Goal: Task Accomplishment & Management: Manage account settings

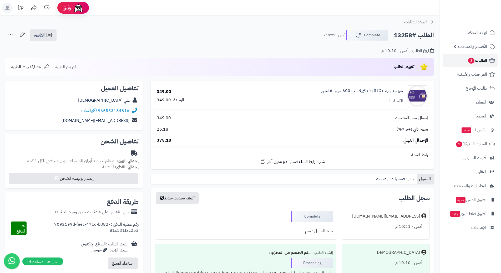
click at [471, 56] on link "الطلبات 3" at bounding box center [470, 60] width 55 height 13
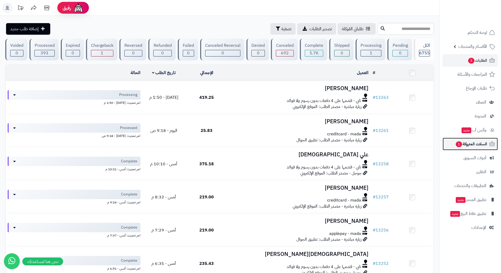
click at [453, 148] on link "السلات المتروكة 1" at bounding box center [470, 144] width 55 height 13
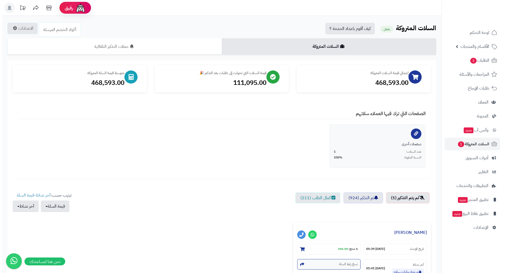
scroll to position [80, 0]
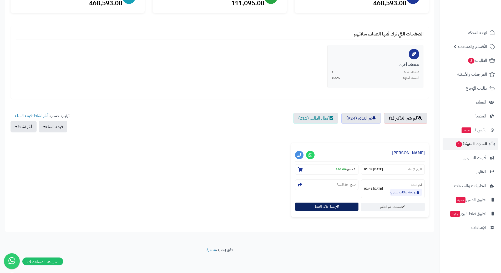
click at [312, 209] on button "إرسال تذكير للعميل" at bounding box center [327, 207] width 64 height 8
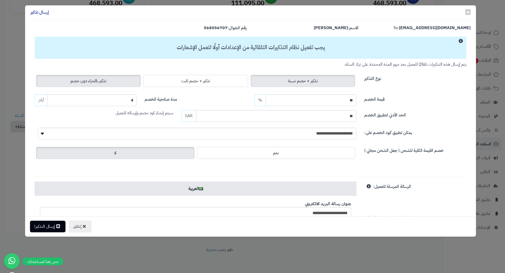
click at [106, 84] on label "تذكير بالشراء دون خصم" at bounding box center [88, 81] width 105 height 12
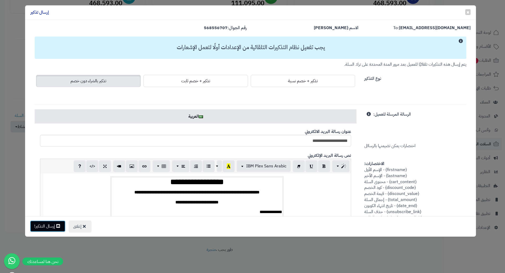
click at [57, 226] on icon at bounding box center [58, 226] width 4 height 4
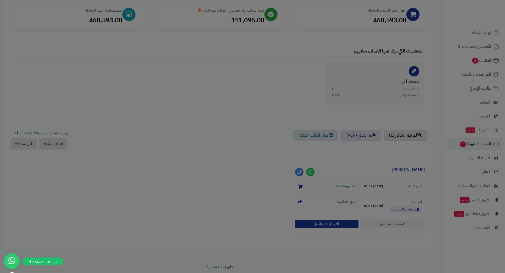
scroll to position [97, 0]
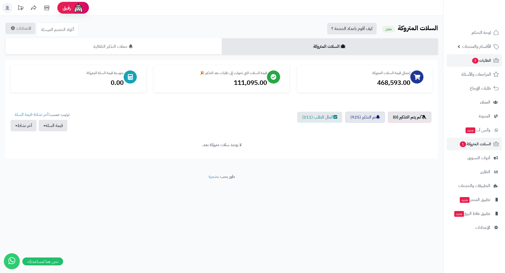
click at [445, 62] on li "الطلبات 3" at bounding box center [475, 60] width 62 height 13
click at [461, 57] on link "الطلبات 3" at bounding box center [474, 60] width 55 height 13
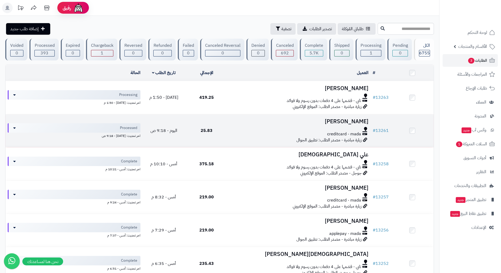
click at [257, 124] on h3 "[PERSON_NAME]" at bounding box center [299, 122] width 138 height 6
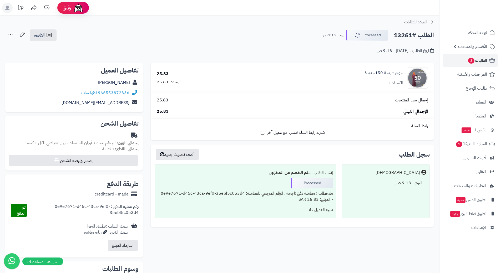
click at [421, 37] on h2 "الطلب #13261" at bounding box center [414, 35] width 40 height 11
copy div "الطلب #13261 Processed"
click at [95, 92] on icon at bounding box center [95, 93] width 4 height 4
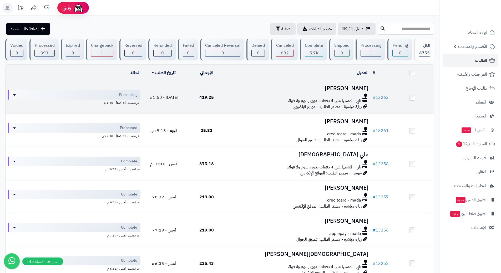
click at [227, 103] on td "419.25" at bounding box center [206, 97] width 43 height 33
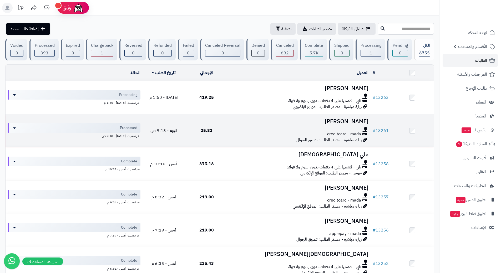
click at [249, 135] on div "creditcard - mada" at bounding box center [299, 134] width 138 height 6
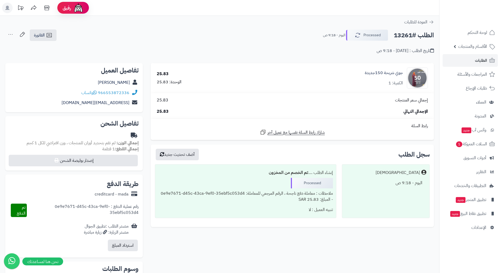
click at [420, 34] on h2 "الطلب #13261" at bounding box center [414, 35] width 40 height 11
copy div "الطلب #13261 Processed"
click at [94, 93] on span "واتساب" at bounding box center [89, 93] width 16 height 6
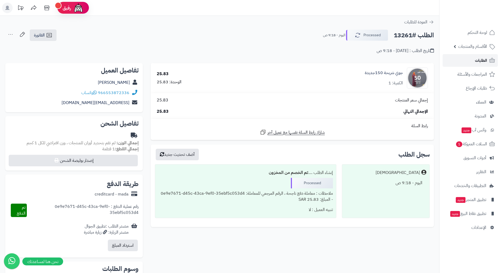
click at [477, 58] on span "الطلبات" at bounding box center [481, 60] width 12 height 7
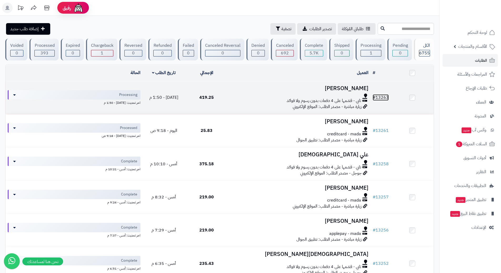
click at [387, 95] on link "# 13263" at bounding box center [381, 97] width 16 height 6
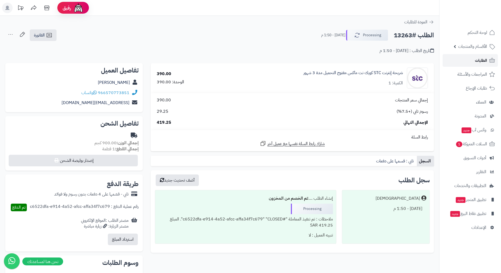
click at [475, 64] on link "الطلبات" at bounding box center [470, 60] width 55 height 13
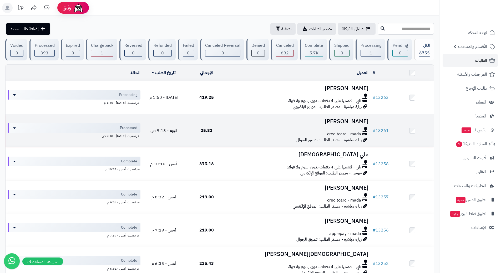
click at [245, 124] on td "[PERSON_NAME] creditcard - mada زيارة مباشرة - مصدر الطلب: تطبيق الجوال" at bounding box center [299, 130] width 143 height 33
click at [246, 129] on div at bounding box center [299, 129] width 138 height 4
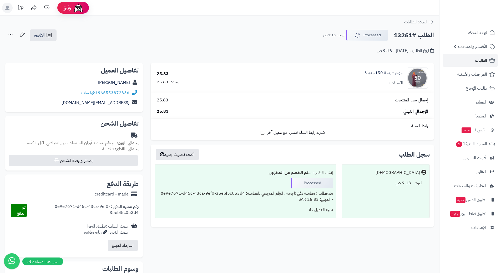
click at [412, 35] on h2 "الطلب #13261" at bounding box center [414, 35] width 40 height 11
click at [412, 34] on h2 "الطلب #13261" at bounding box center [414, 35] width 40 height 11
copy div "الطلب #13261 Processed"
click at [463, 44] on span "الأقسام والمنتجات" at bounding box center [472, 46] width 29 height 7
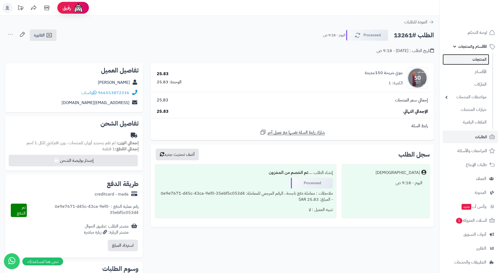
click at [467, 59] on link "المنتجات" at bounding box center [466, 59] width 47 height 11
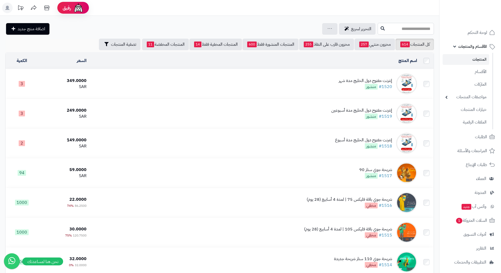
click at [398, 24] on input "text" at bounding box center [406, 29] width 56 height 12
click at [397, 29] on input "text" at bounding box center [406, 29] width 56 height 12
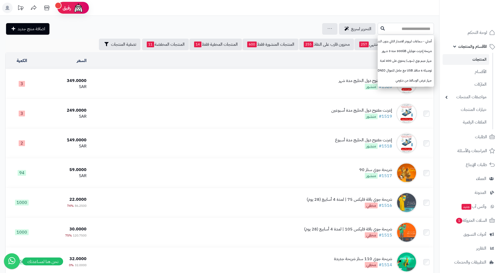
click at [398, 28] on input "text" at bounding box center [406, 29] width 56 height 12
type input "***"
click at [381, 28] on icon at bounding box center [383, 28] width 4 height 4
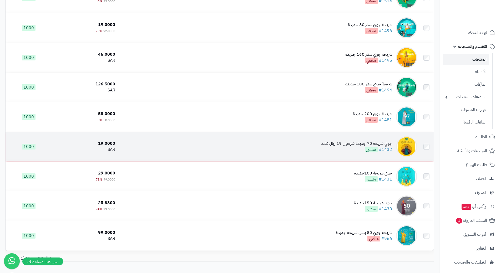
scroll to position [184, 0]
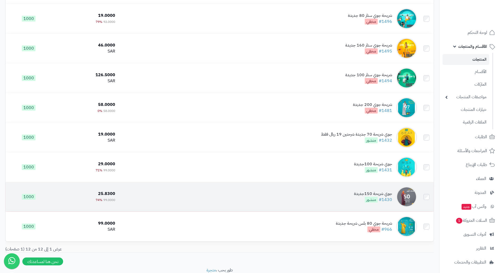
click at [218, 197] on td "جوي شريحة 150جديدة #1430 منشور" at bounding box center [268, 196] width 302 height 29
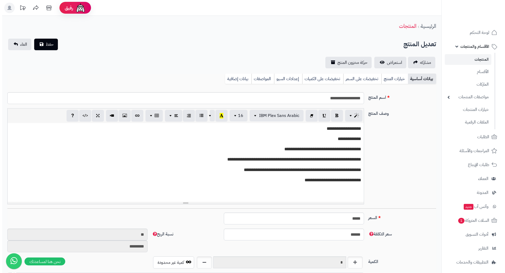
scroll to position [458, 0]
click at [373, 78] on link "تخفيضات على السعر" at bounding box center [360, 79] width 38 height 11
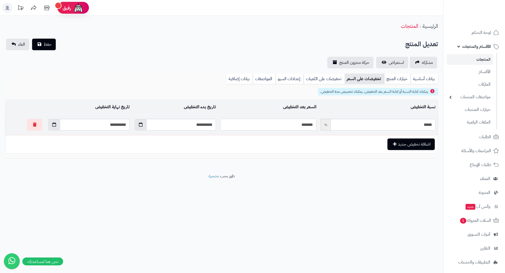
click at [300, 127] on input "*******" at bounding box center [268, 125] width 96 height 12
type input "*"
type input "*****"
type input "**"
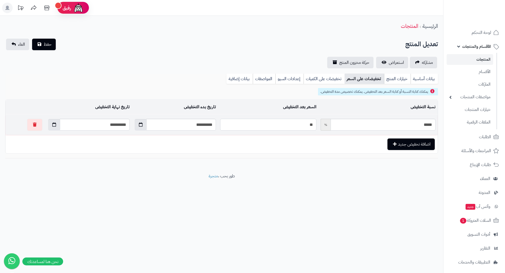
type input "*****"
type input "**"
click at [32, 39] on button "حفظ" at bounding box center [44, 45] width 24 height 12
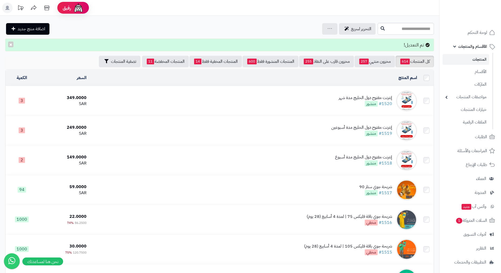
click at [458, 45] on link "الأقسام والمنتجات" at bounding box center [470, 46] width 55 height 13
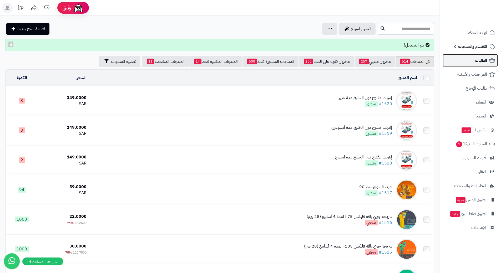
click at [465, 58] on link "الطلبات" at bounding box center [470, 60] width 55 height 13
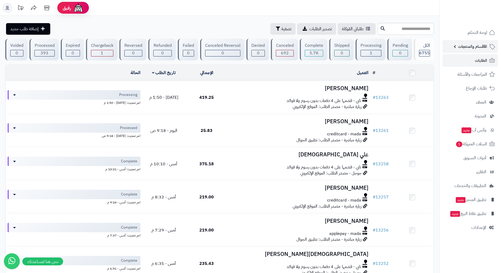
click at [466, 46] on span "الأقسام والمنتجات" at bounding box center [472, 46] width 29 height 7
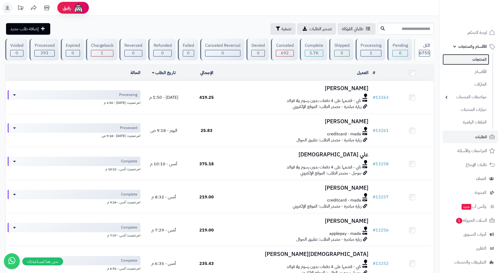
click at [474, 60] on link "المنتجات" at bounding box center [466, 59] width 47 height 11
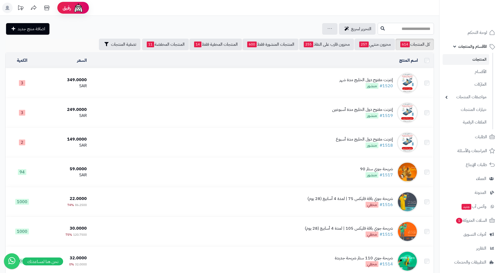
click at [396, 30] on input "text" at bounding box center [406, 29] width 56 height 12
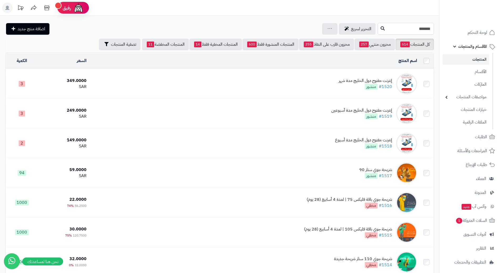
type input "*******"
click at [381, 26] on icon at bounding box center [383, 28] width 4 height 4
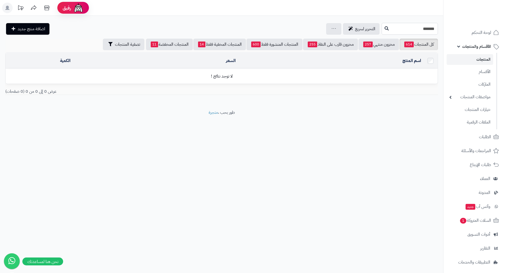
click at [382, 25] on input "*******" at bounding box center [410, 29] width 56 height 12
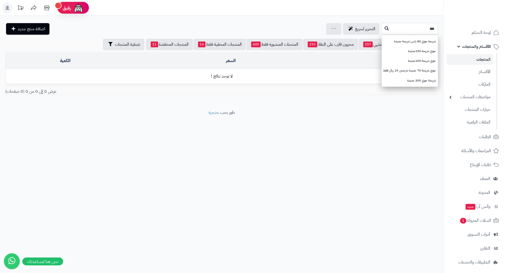
type input "***"
click at [385, 27] on icon at bounding box center [387, 28] width 4 height 4
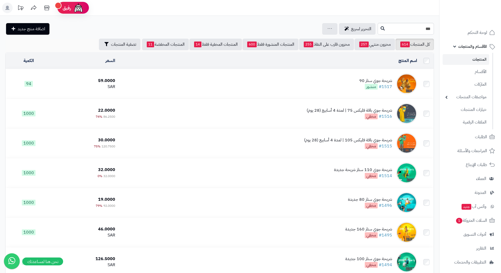
click at [464, 47] on span "الأقسام والمنتجات" at bounding box center [472, 46] width 29 height 7
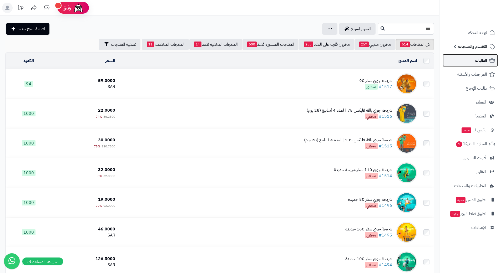
click at [468, 60] on link "الطلبات" at bounding box center [470, 60] width 55 height 13
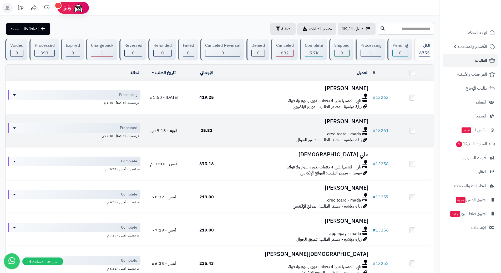
click at [245, 121] on h3 "عمر العريك" at bounding box center [299, 122] width 138 height 6
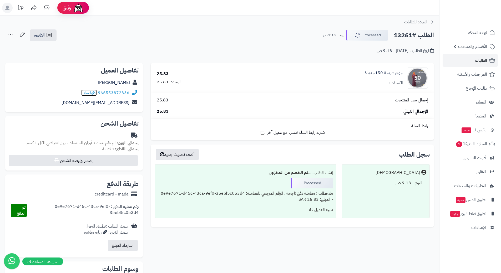
click at [94, 93] on span "واتساب" at bounding box center [89, 93] width 16 height 6
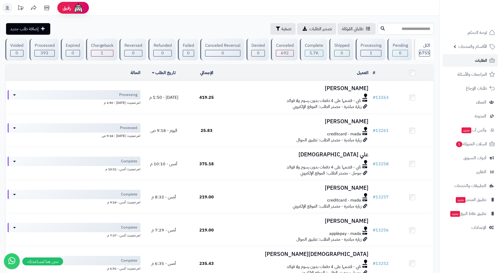
click at [457, 62] on link "الطلبات" at bounding box center [470, 60] width 55 height 13
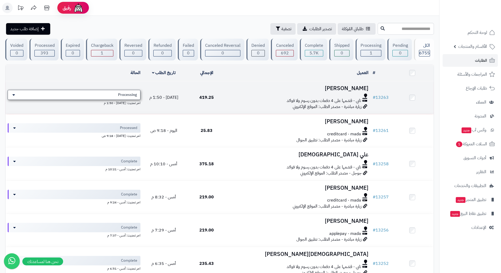
click at [123, 94] on span "Processing" at bounding box center [127, 94] width 19 height 5
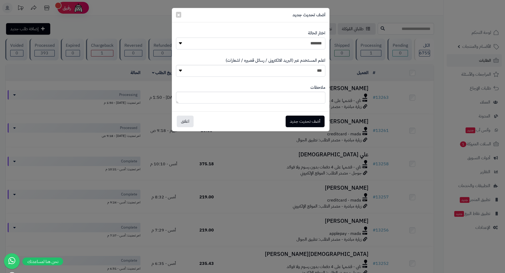
click at [275, 47] on select "**********" at bounding box center [250, 44] width 149 height 12
select select "*"
click at [176, 38] on select "**********" at bounding box center [250, 44] width 149 height 12
click at [293, 119] on button "أضف تحديث جديد" at bounding box center [305, 122] width 39 height 12
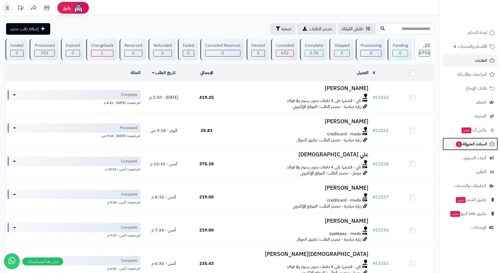
click at [461, 146] on span "السلات المتروكة 1" at bounding box center [472, 144] width 32 height 7
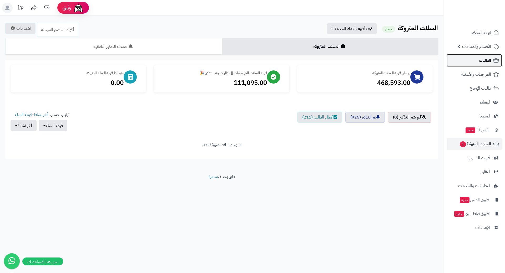
click at [473, 58] on link "الطلبات" at bounding box center [474, 60] width 55 height 13
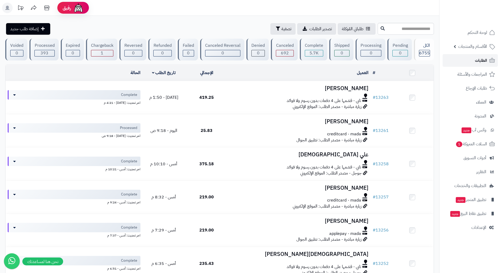
click at [453, 59] on link "الطلبات" at bounding box center [470, 60] width 55 height 13
click at [469, 56] on link "الطلبات" at bounding box center [470, 60] width 55 height 13
click at [466, 58] on link "الطلبات" at bounding box center [470, 60] width 55 height 13
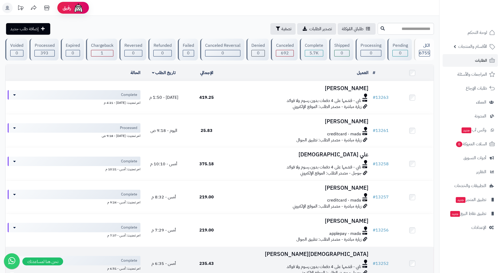
click at [262, 272] on td "نوح حكمي تابي - قسّمها على 4 دفعات بدون رسوم ولا فوائد جوجل - مصدر الطلب: الموق…" at bounding box center [299, 263] width 143 height 33
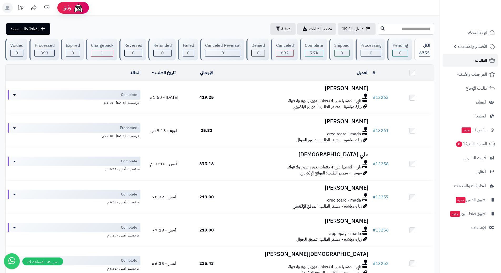
click at [462, 64] on link "الطلبات" at bounding box center [470, 60] width 55 height 13
click at [477, 64] on span "الطلبات" at bounding box center [481, 60] width 12 height 7
click at [466, 59] on link "الطلبات" at bounding box center [470, 60] width 55 height 13
click at [466, 61] on link "الطلبات" at bounding box center [470, 60] width 55 height 13
click at [462, 63] on link "الطلبات" at bounding box center [470, 60] width 55 height 13
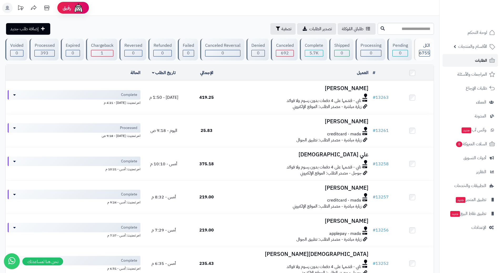
click at [463, 62] on link "الطلبات" at bounding box center [470, 60] width 55 height 13
